Goal: Navigation & Orientation: Go to known website

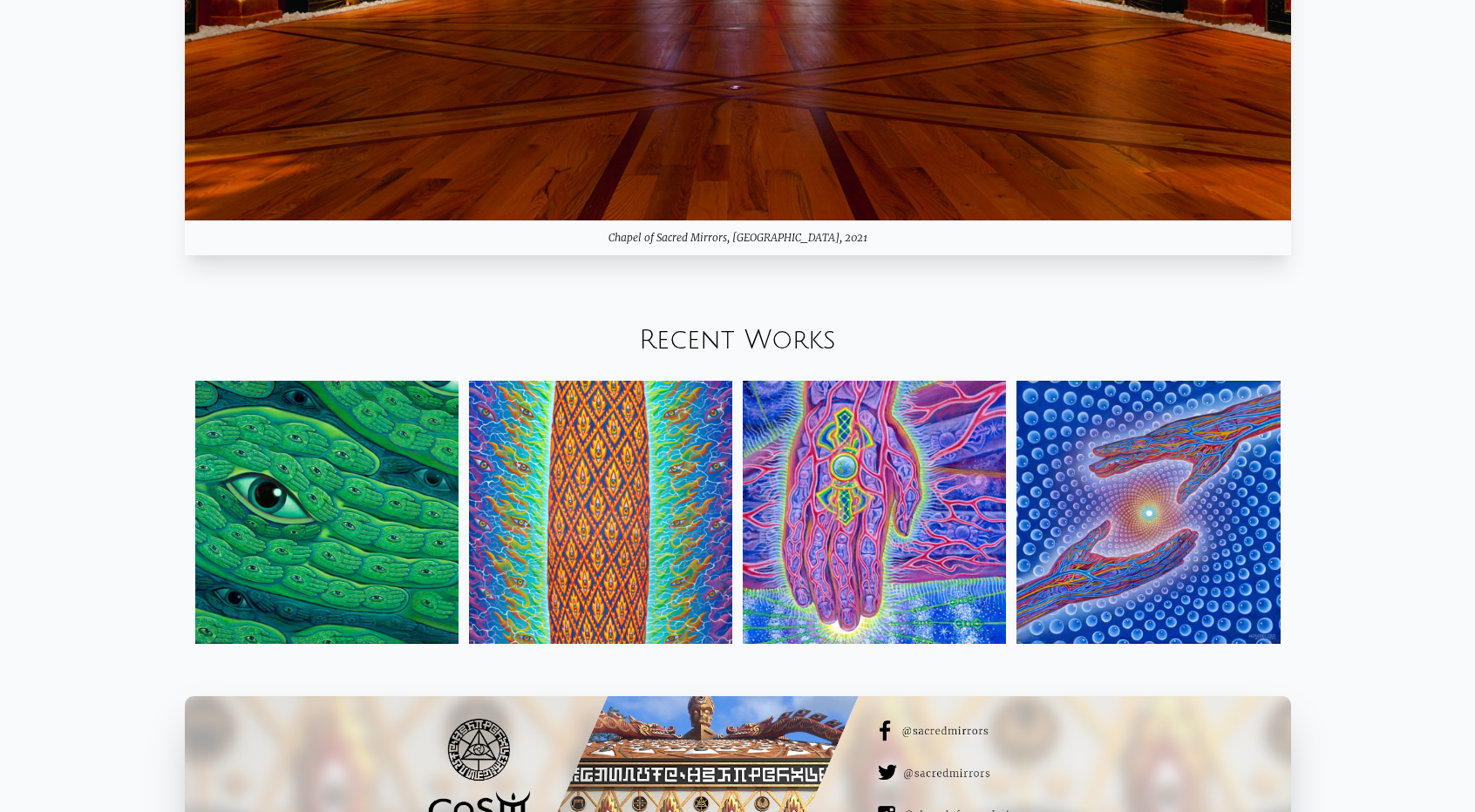
scroll to position [2195, 0]
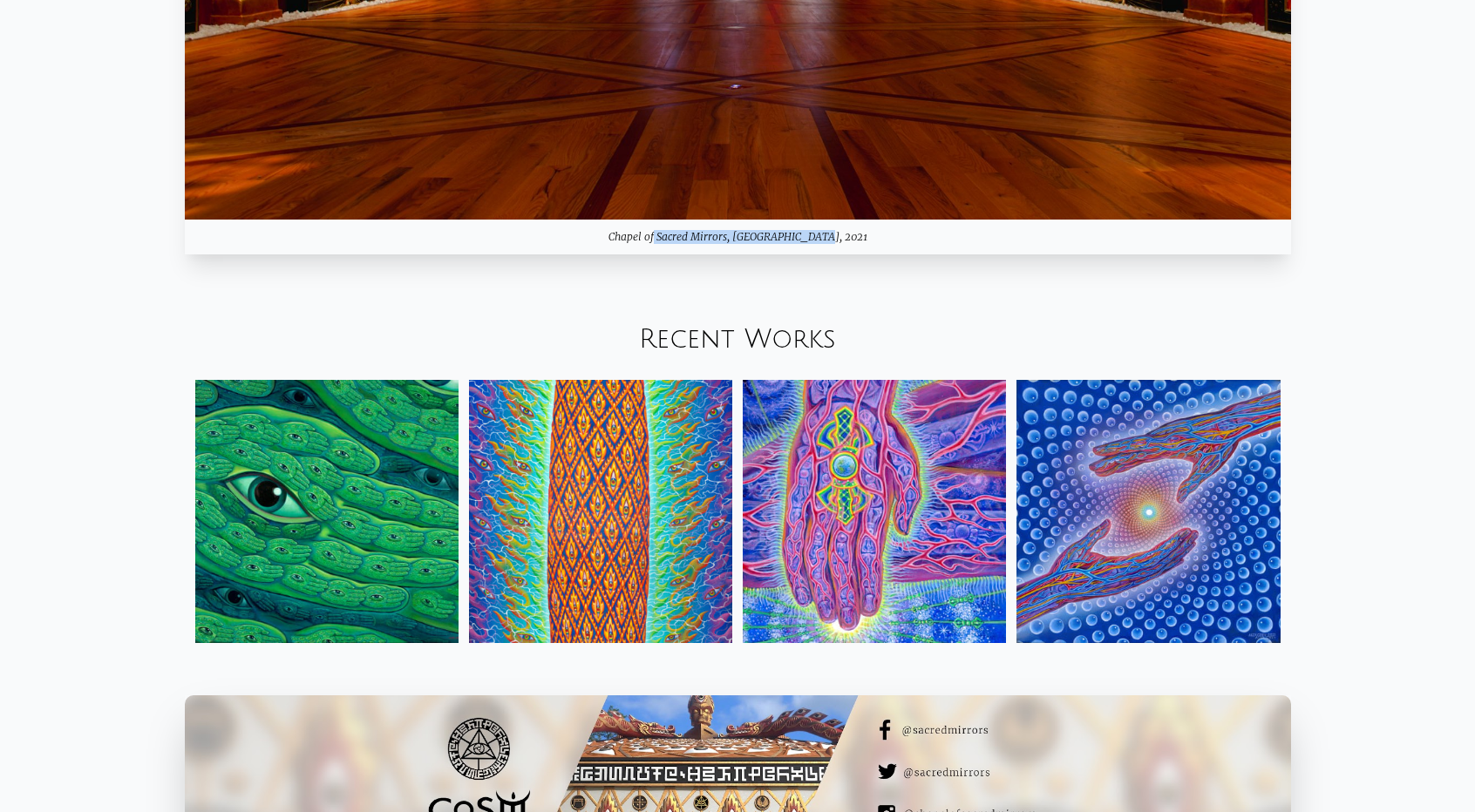
drag, startPoint x: 643, startPoint y: 239, endPoint x: 806, endPoint y: 239, distance: 163.0
click at [806, 239] on div "Chapel of Sacred Mirrors, [GEOGRAPHIC_DATA], 2021" at bounding box center [738, 237] width 1107 height 35
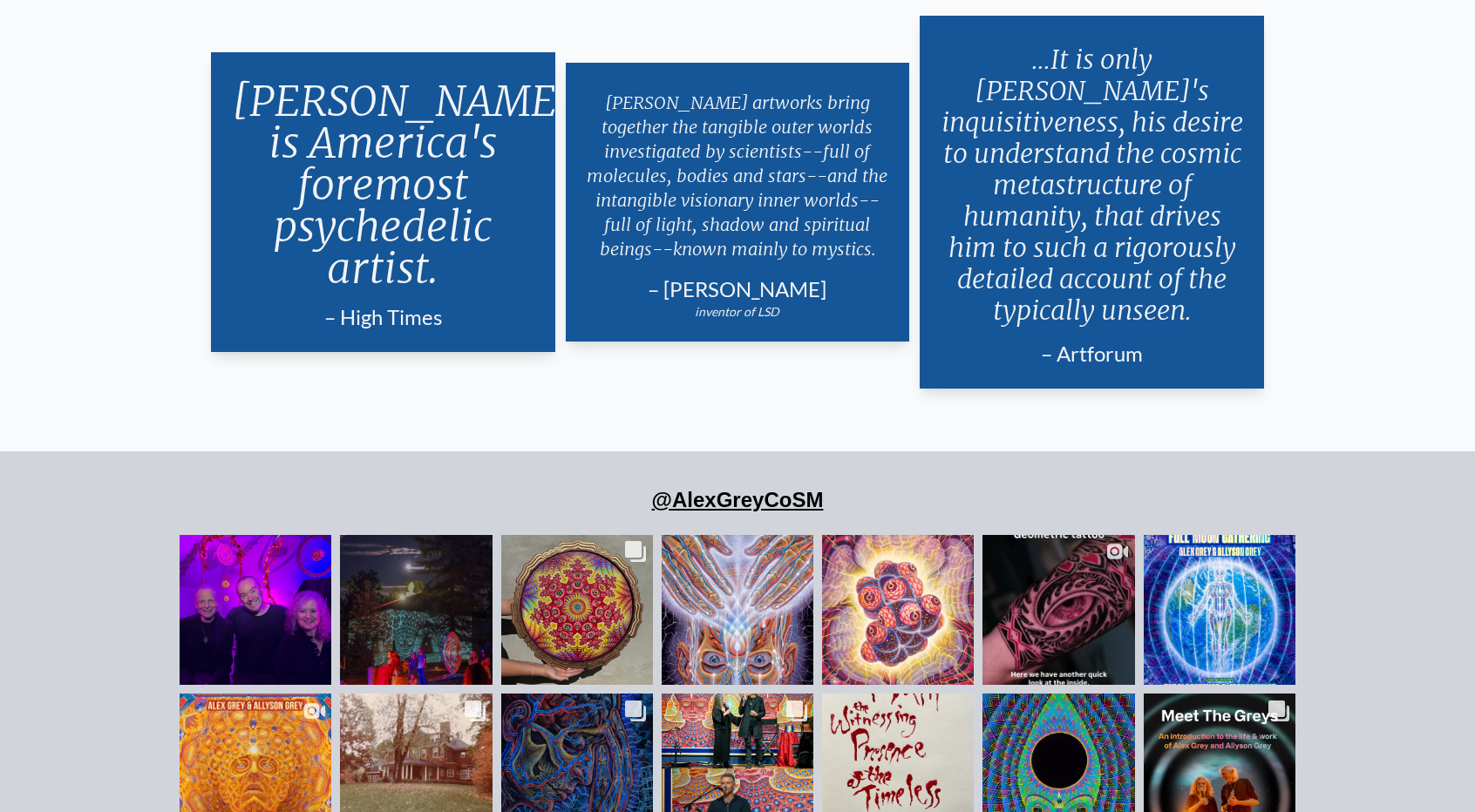
scroll to position [3938, 0]
